Goal: Use online tool/utility

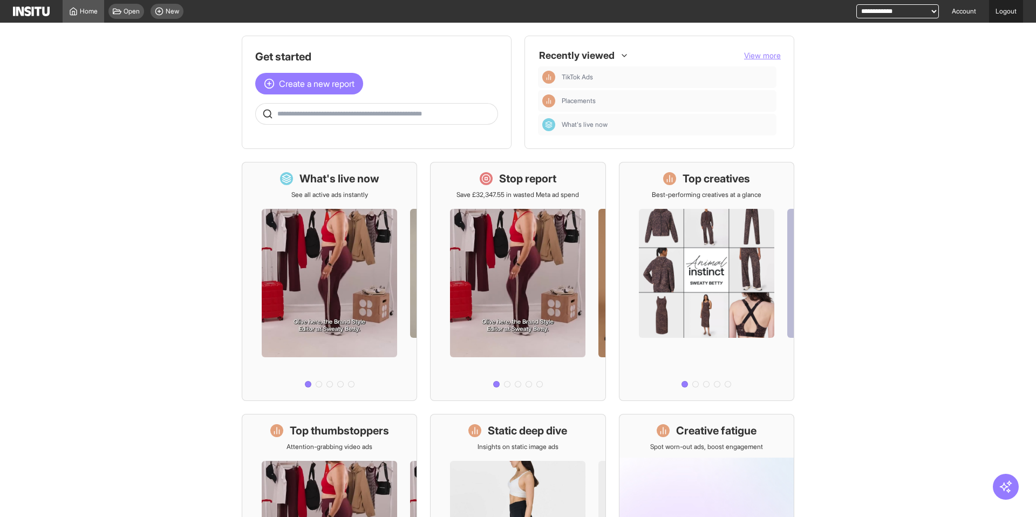
click at [1002, 13] on link "Logout" at bounding box center [1006, 11] width 34 height 23
click at [964, 15] on link "Account" at bounding box center [964, 11] width 37 height 23
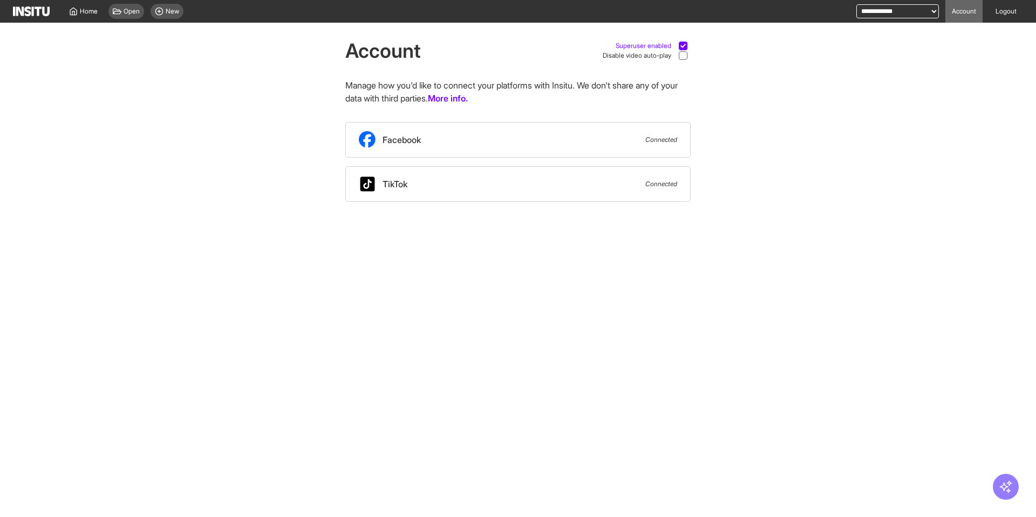
click at [682, 46] on icon at bounding box center [683, 45] width 5 height 5
click at [78, 11] on div "Home" at bounding box center [83, 11] width 29 height 9
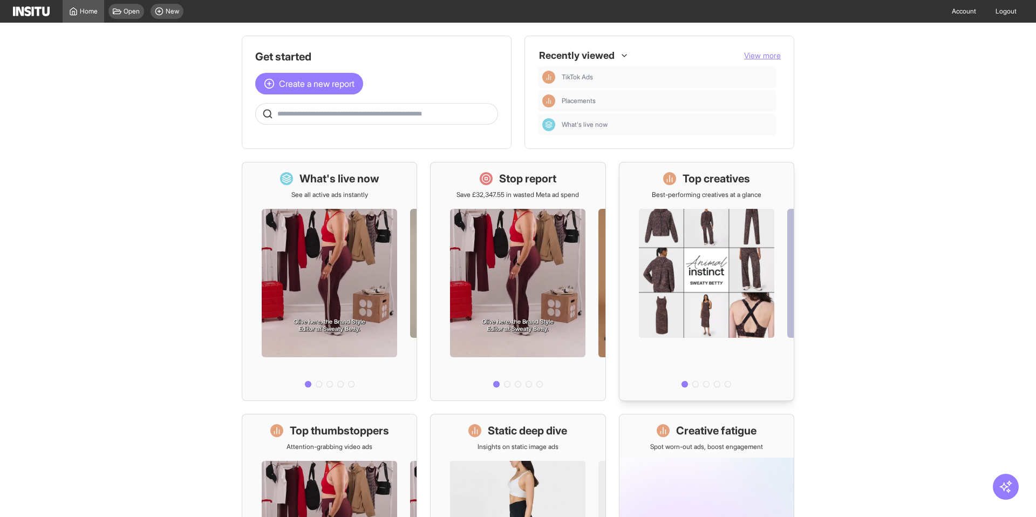
click at [657, 274] on div at bounding box center [707, 295] width 174 height 193
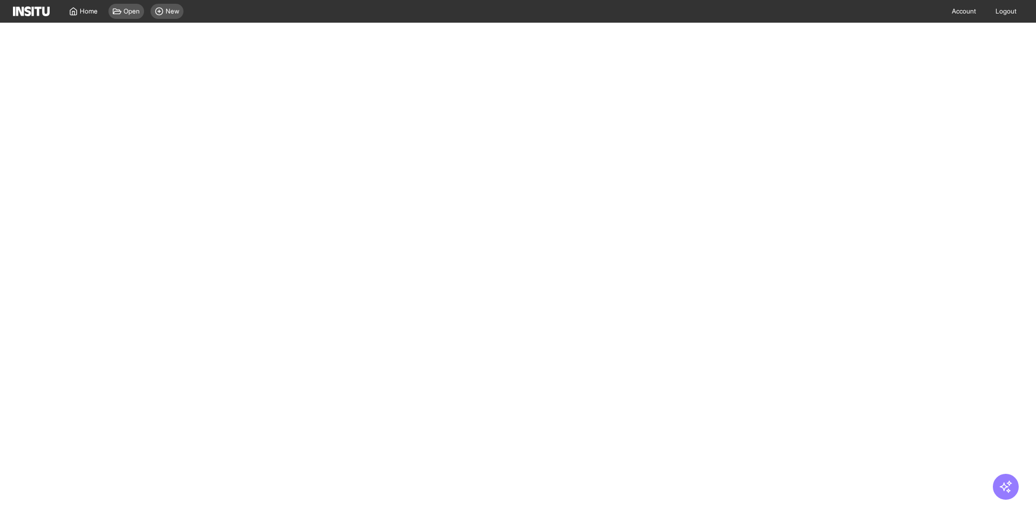
select select "**"
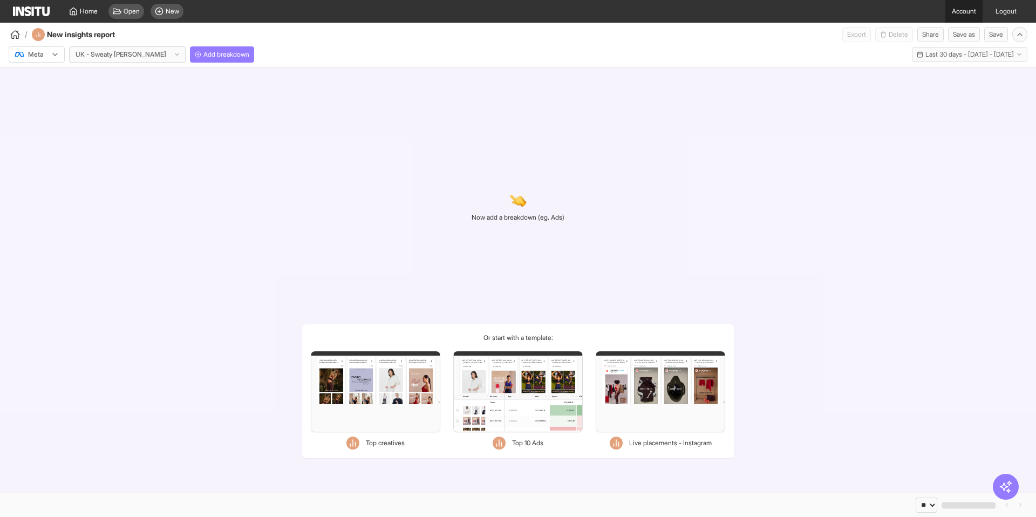
click at [959, 8] on link "Account" at bounding box center [964, 11] width 37 height 23
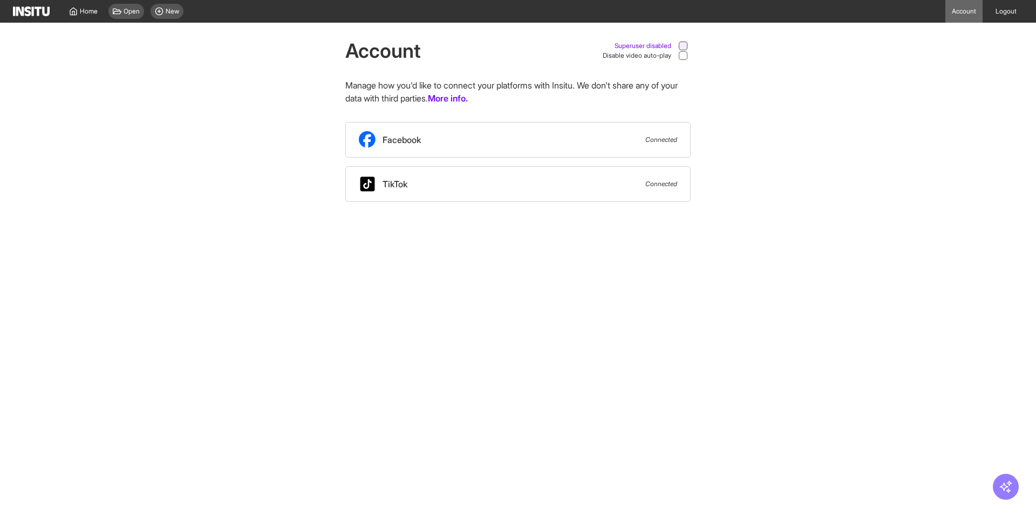
click at [684, 44] on icon at bounding box center [683, 45] width 5 height 5
drag, startPoint x: 120, startPoint y: 64, endPoint x: 104, endPoint y: 61, distance: 17.0
click at [119, 65] on div "Account Superuser enabled Disable video auto-play Manage how you'd like to conn…" at bounding box center [518, 112] width 1036 height 179
click at [89, 16] on link "Home" at bounding box center [84, 11] width 42 height 23
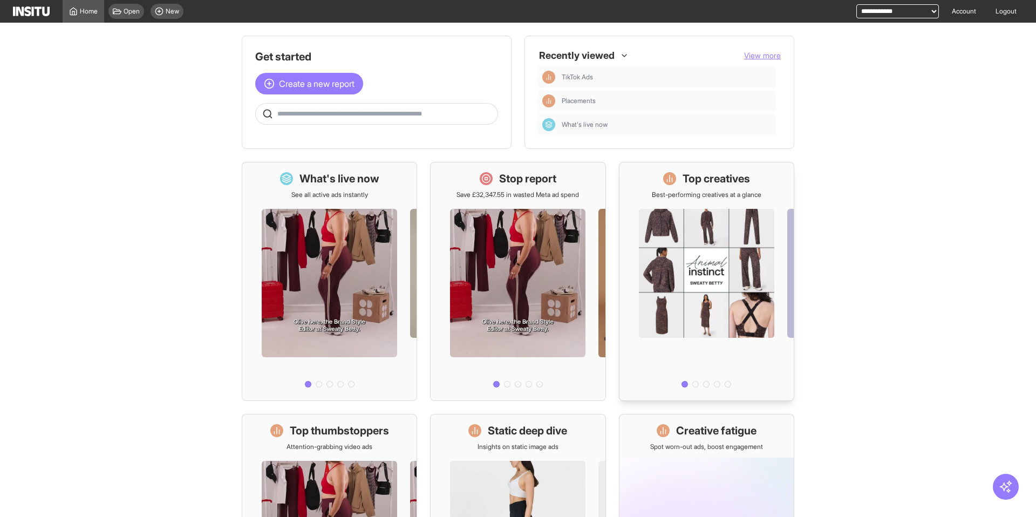
click at [699, 261] on div at bounding box center [707, 295] width 174 height 193
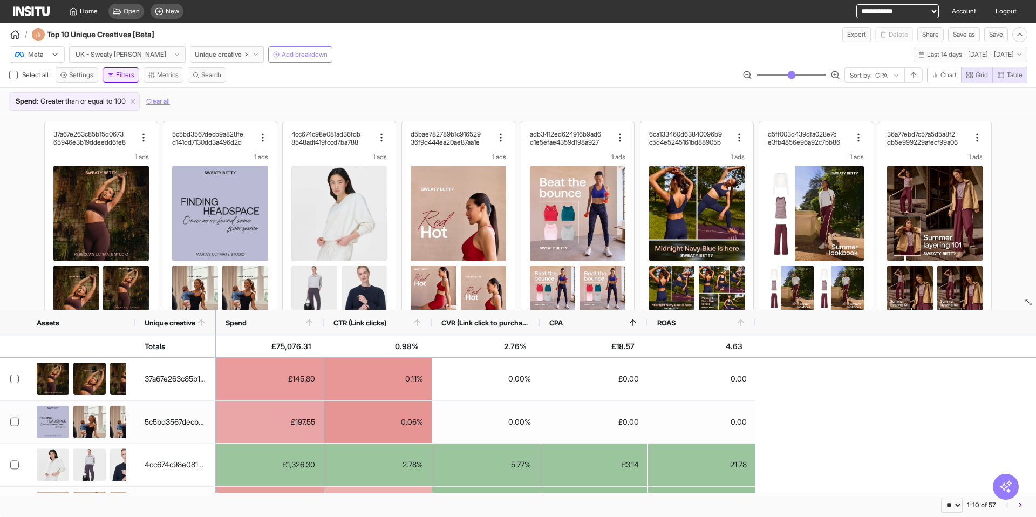
click at [128, 77] on button "Filters" at bounding box center [121, 74] width 37 height 15
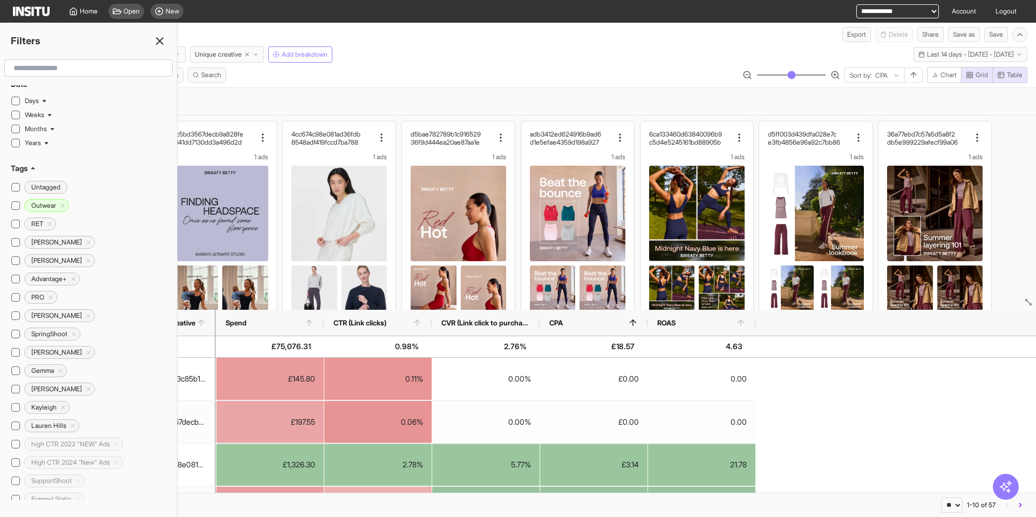
scroll to position [199, 0]
click at [83, 70] on input "text" at bounding box center [88, 67] width 159 height 19
type input "*"
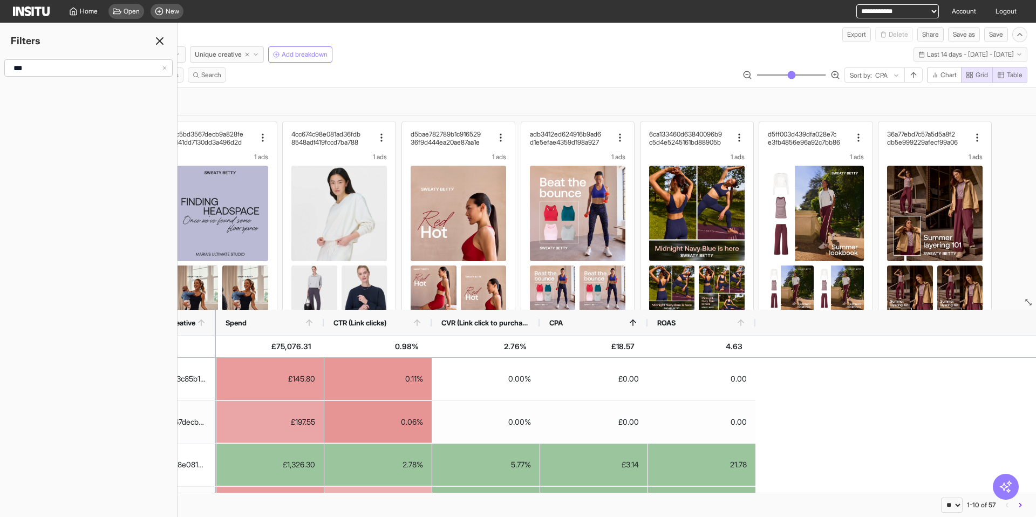
scroll to position [0, 0]
type input "*******"
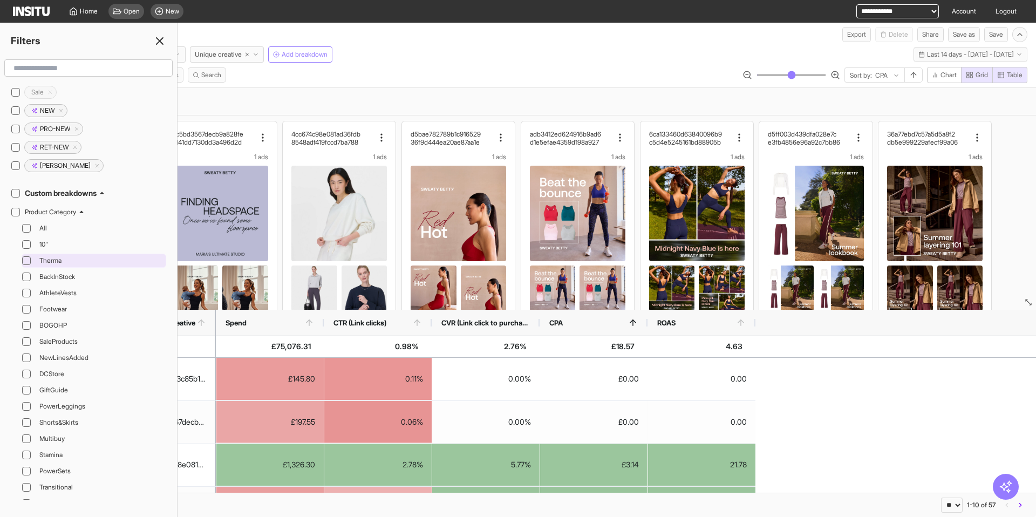
scroll to position [778, 0]
click at [79, 198] on div "Product Category" at bounding box center [95, 199] width 141 height 9
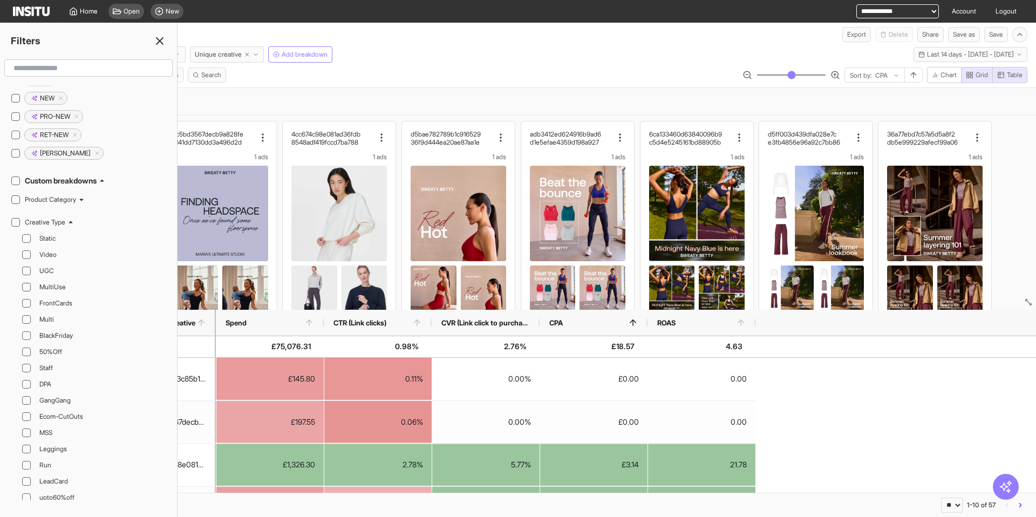
click at [71, 221] on icon at bounding box center [70, 222] width 6 height 6
click at [55, 248] on div "Duration" at bounding box center [95, 245] width 141 height 9
click at [52, 267] on div "Discount" at bounding box center [95, 267] width 141 height 9
click at [91, 179] on h2 "Custom breakdowns" at bounding box center [61, 180] width 72 height 11
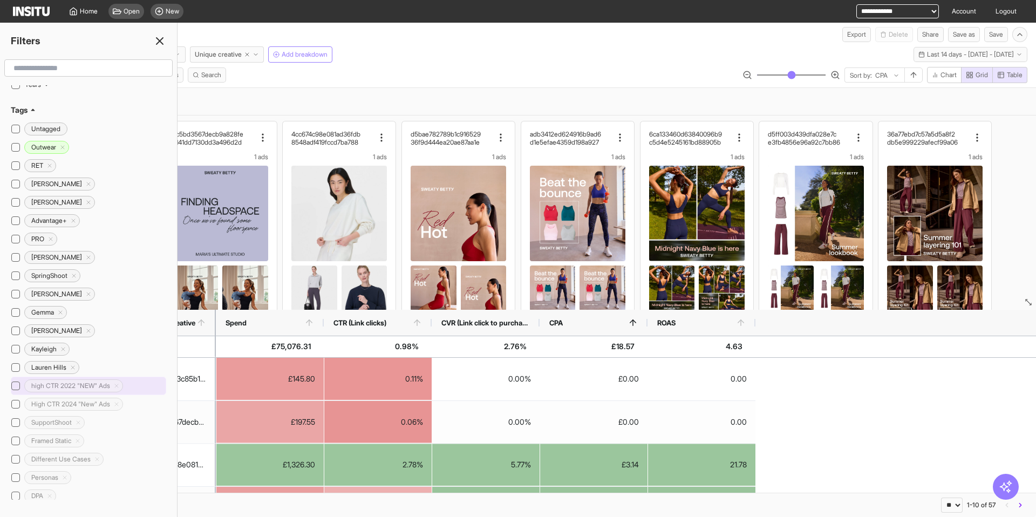
scroll to position [242, 0]
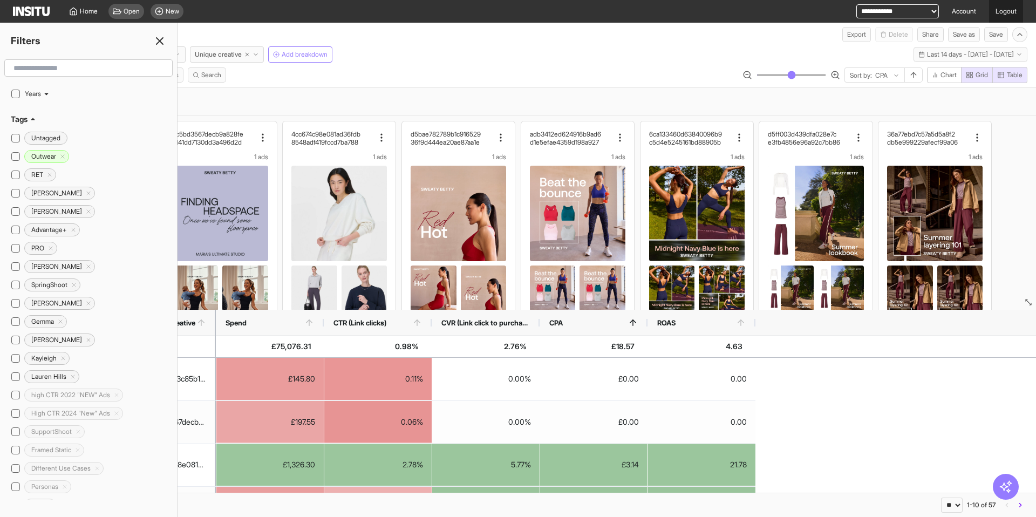
click at [1003, 12] on link "Logout" at bounding box center [1006, 11] width 34 height 23
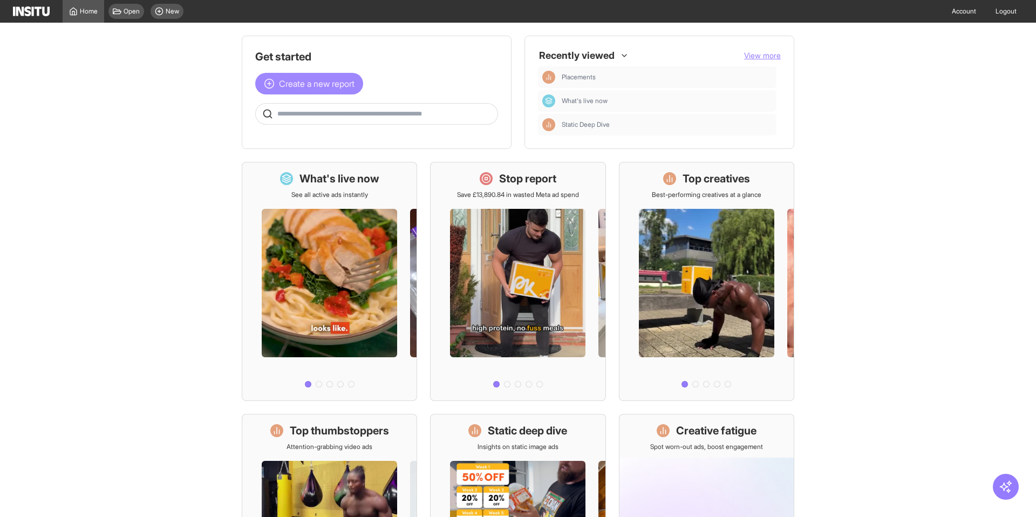
click at [298, 85] on span "Create a new report" at bounding box center [317, 83] width 76 height 13
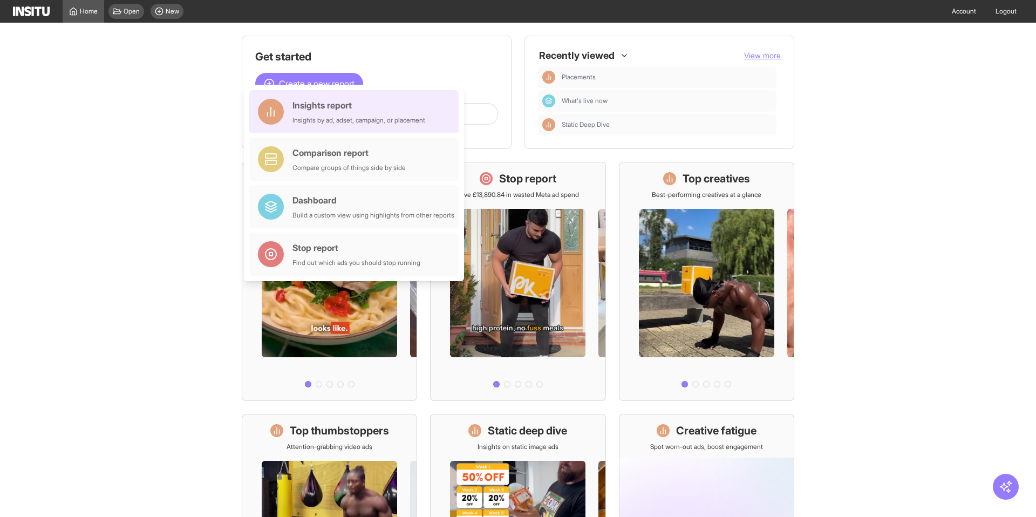
click at [308, 104] on div "Insights report" at bounding box center [359, 105] width 133 height 13
